Goal: Task Accomplishment & Management: Use online tool/utility

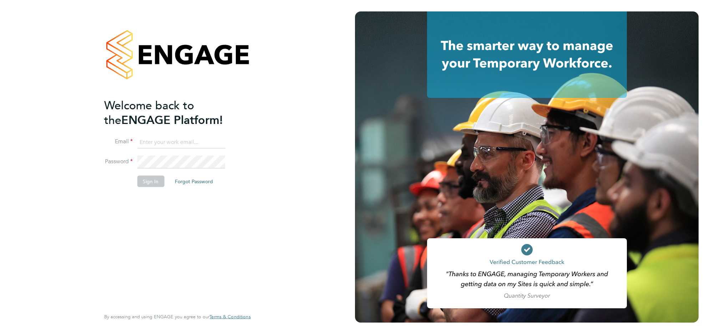
type input "[PERSON_NAME][EMAIL_ADDRESS][DOMAIN_NAME]"
click at [144, 186] on button "Sign In" at bounding box center [150, 181] width 27 height 11
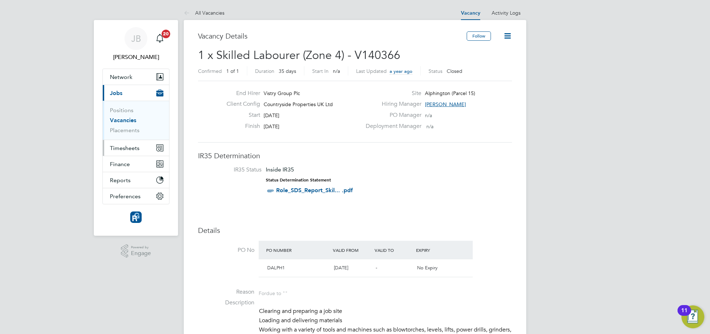
click at [123, 147] on span "Timesheets" at bounding box center [125, 148] width 30 height 7
click at [134, 149] on span "Timesheets" at bounding box center [125, 148] width 30 height 7
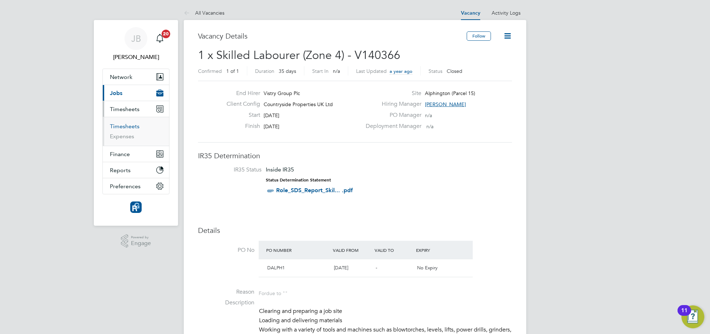
click at [125, 127] on link "Timesheets" at bounding box center [125, 126] width 30 height 7
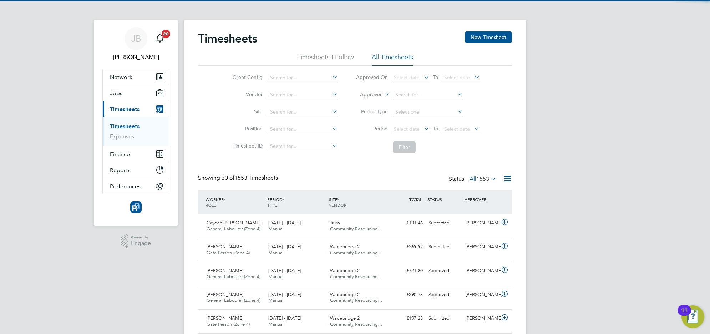
scroll to position [18, 62]
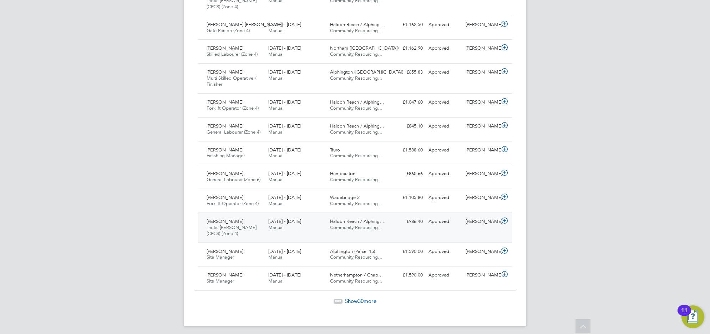
click at [243, 230] on span "Traffic Marshall (CPCS) (Zone 4)" at bounding box center [232, 230] width 50 height 12
